Goal: Navigation & Orientation: Find specific page/section

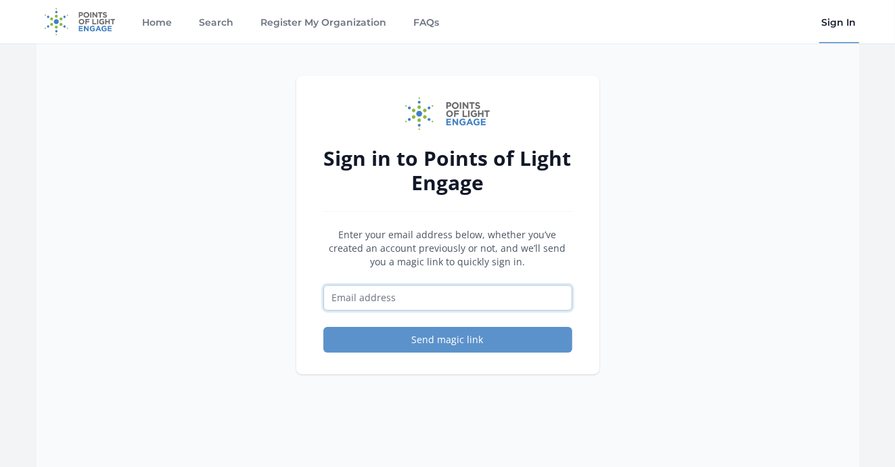
click at [401, 300] on input "Email address" at bounding box center [448, 298] width 249 height 26
type input "[EMAIL_ADDRESS][DOMAIN_NAME]"
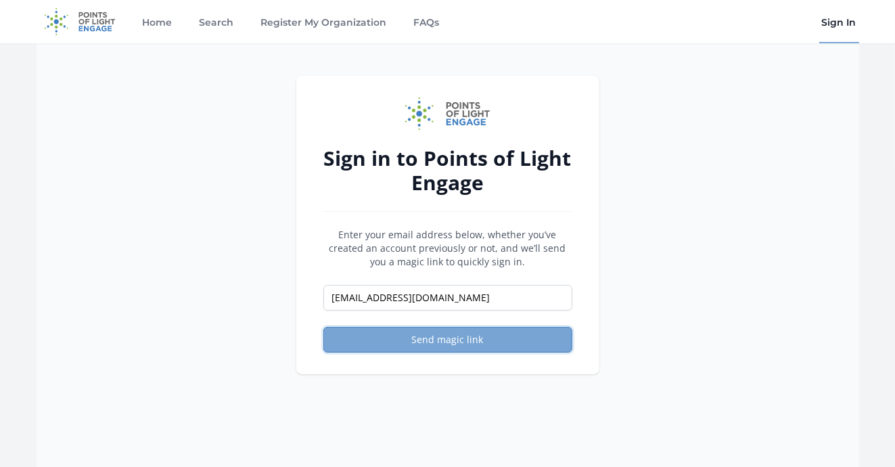
click at [439, 338] on button "Send magic link" at bounding box center [448, 340] width 249 height 26
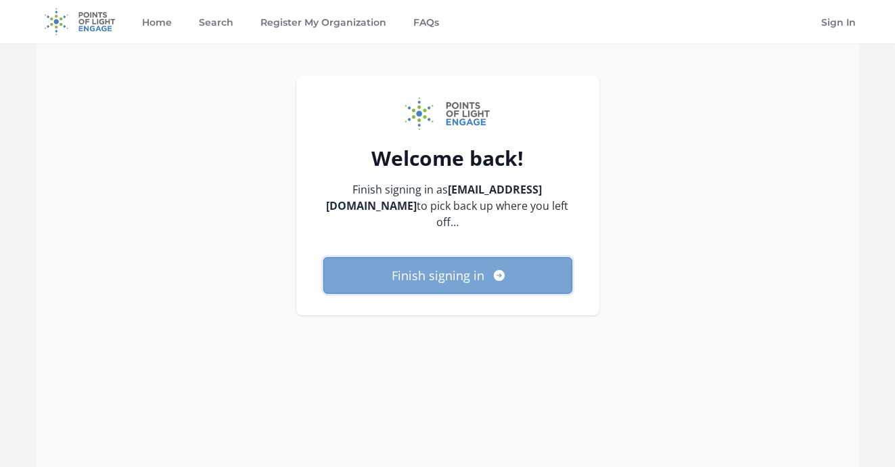
click at [411, 272] on button "Finish signing in" at bounding box center [448, 275] width 249 height 37
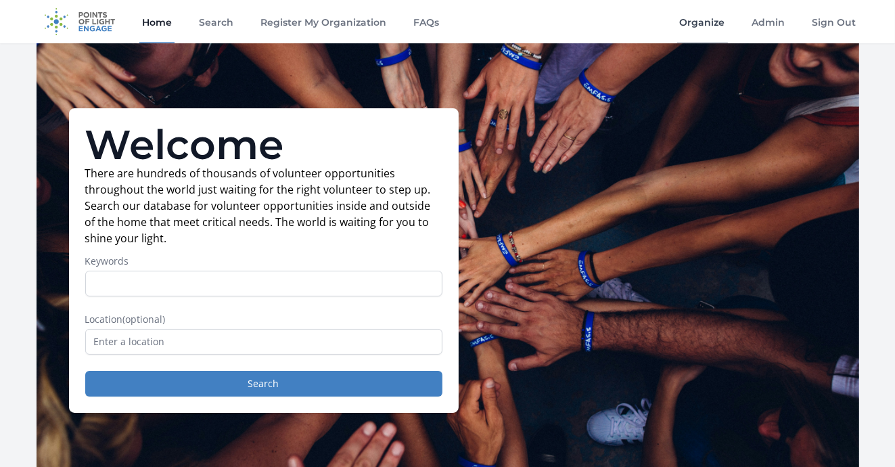
click at [707, 24] on link "Organize" at bounding box center [703, 21] width 51 height 43
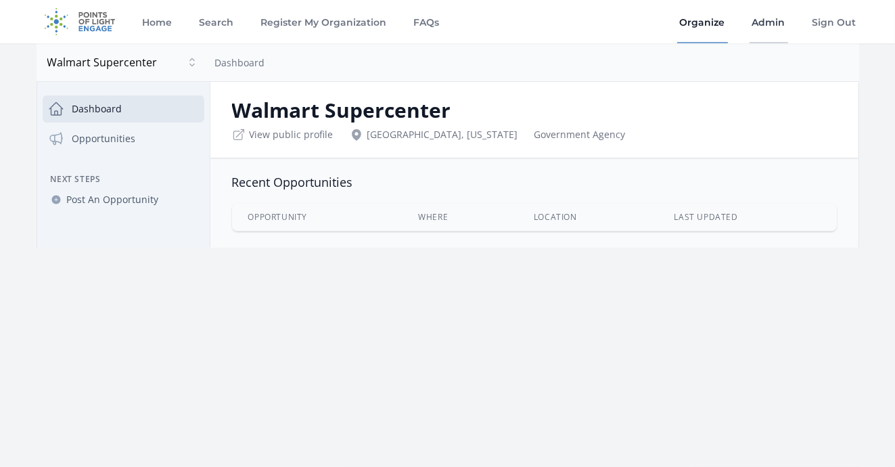
click at [772, 14] on link "Admin" at bounding box center [769, 21] width 39 height 43
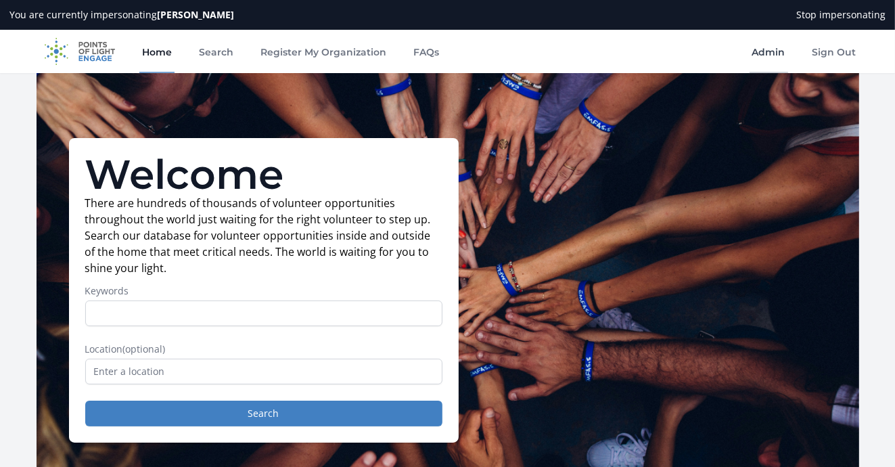
click at [767, 53] on link "Admin" at bounding box center [769, 51] width 39 height 43
click at [827, 12] on button "Stop impersonating" at bounding box center [842, 15] width 106 height 30
